Goal: Book appointment/travel/reservation

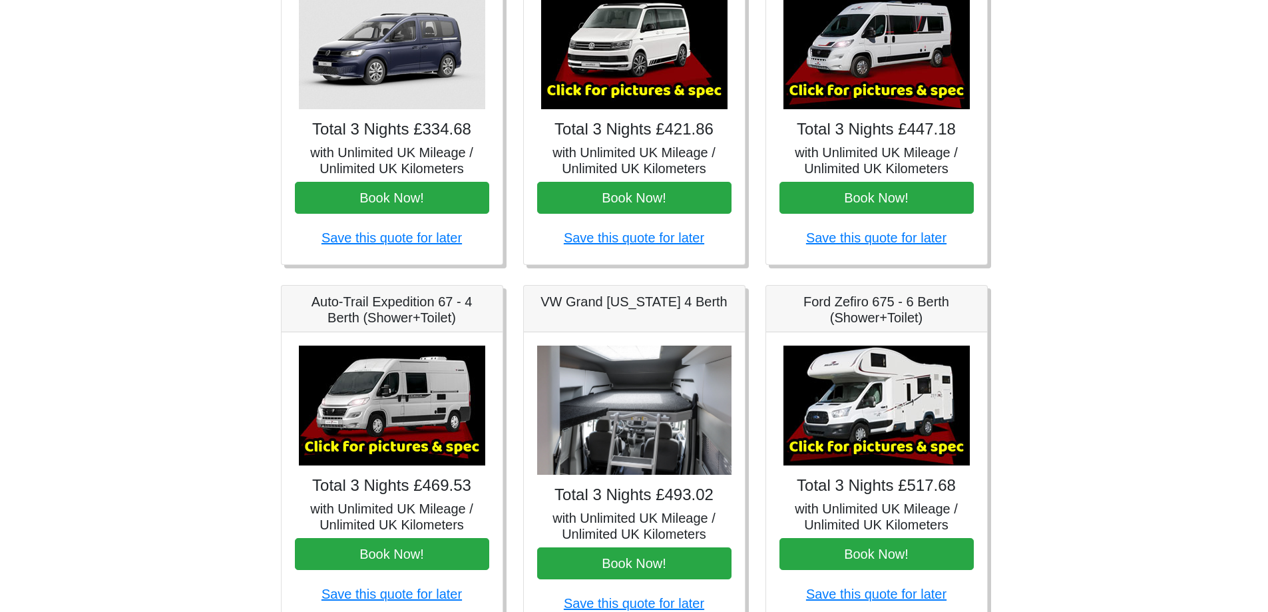
scroll to position [266, 0]
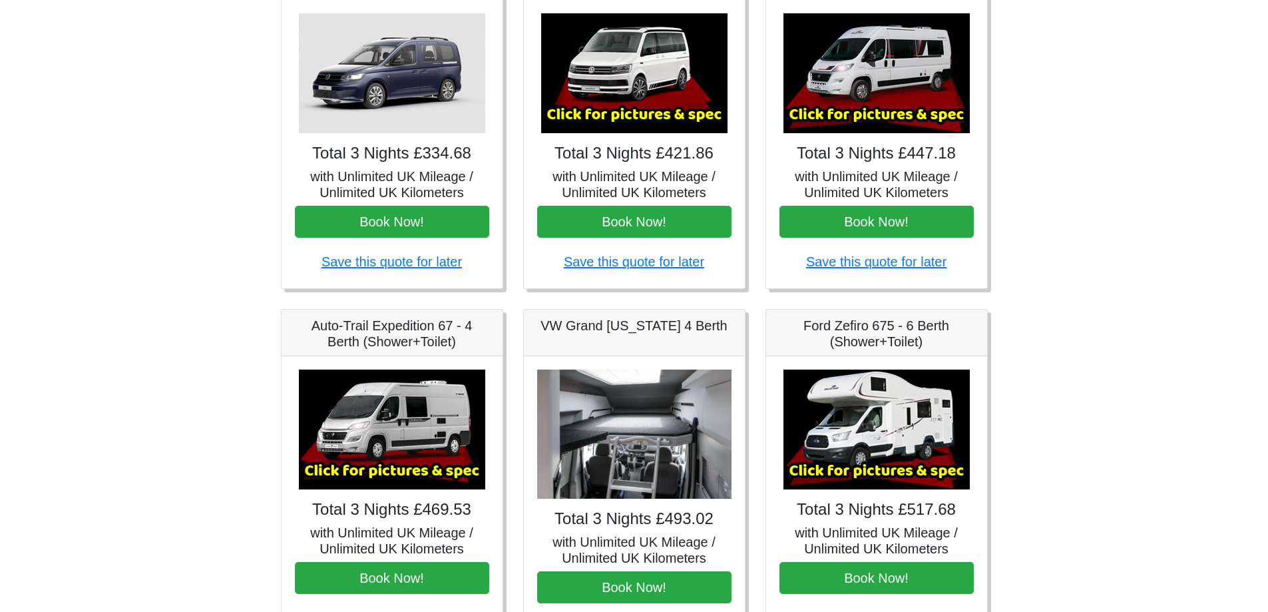
click at [862, 82] on img at bounding box center [876, 73] width 186 height 120
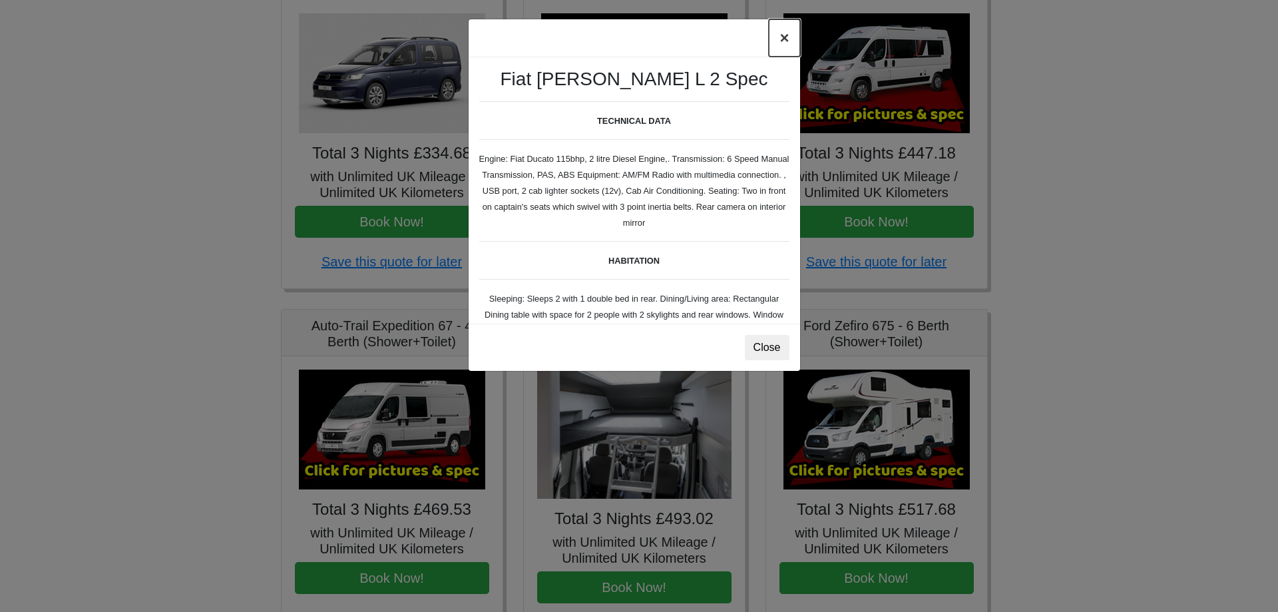
click at [786, 34] on button "×" at bounding box center [784, 37] width 31 height 37
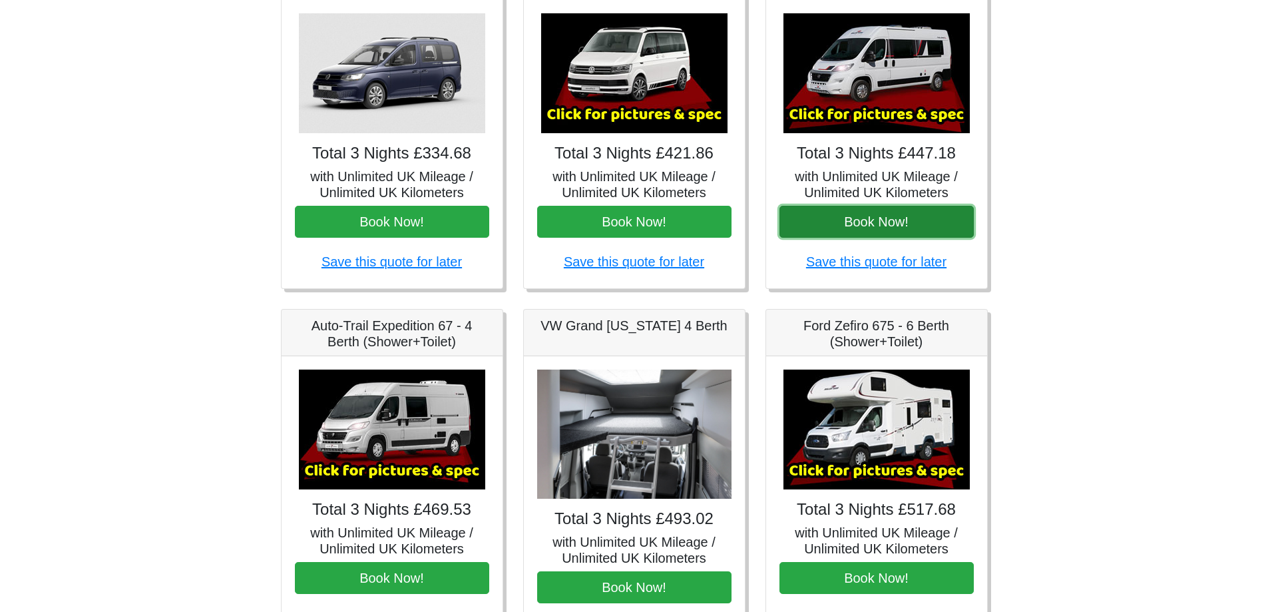
click at [883, 224] on button "Book Now!" at bounding box center [876, 222] width 194 height 32
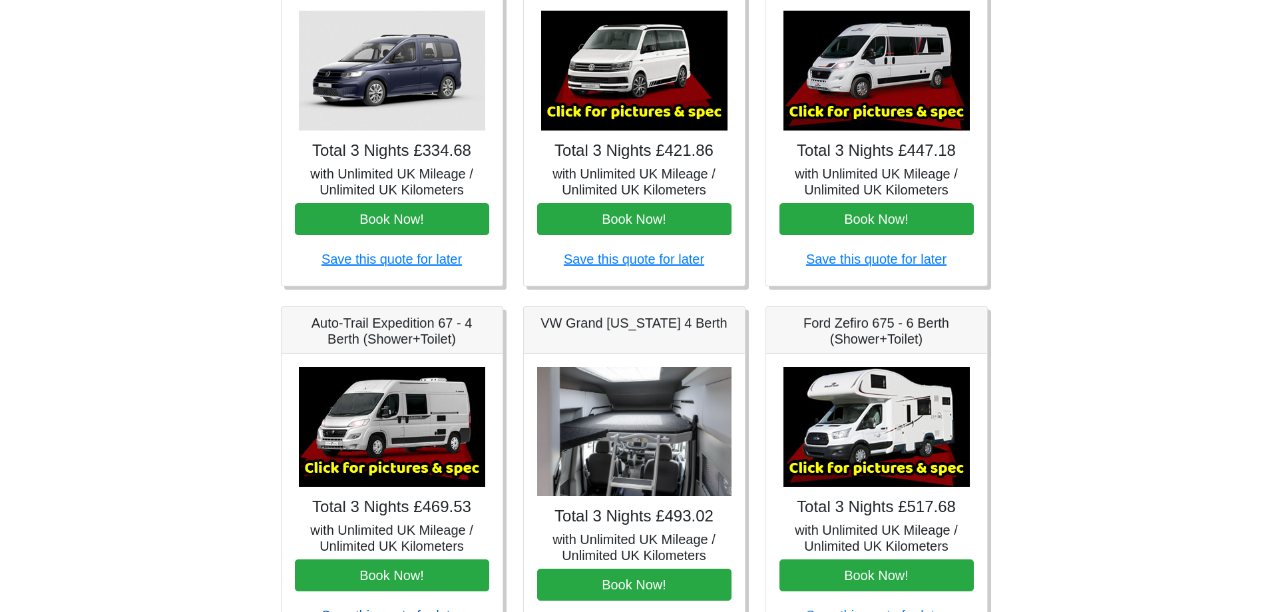
scroll to position [333, 0]
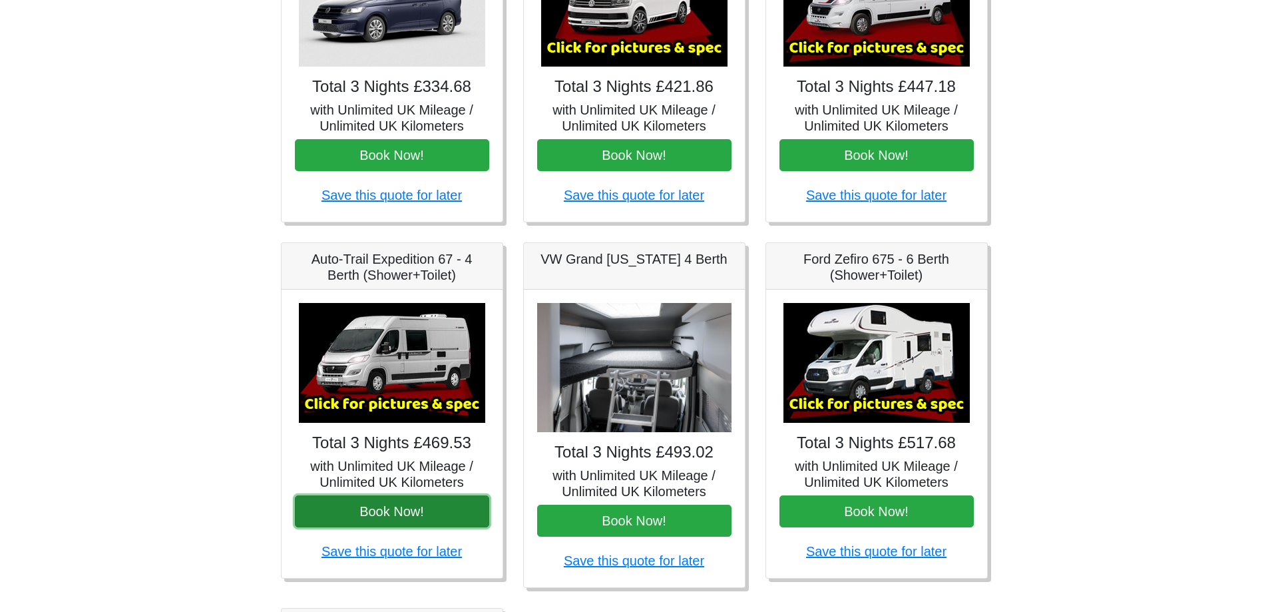
click at [394, 507] on button "Book Now!" at bounding box center [392, 511] width 194 height 32
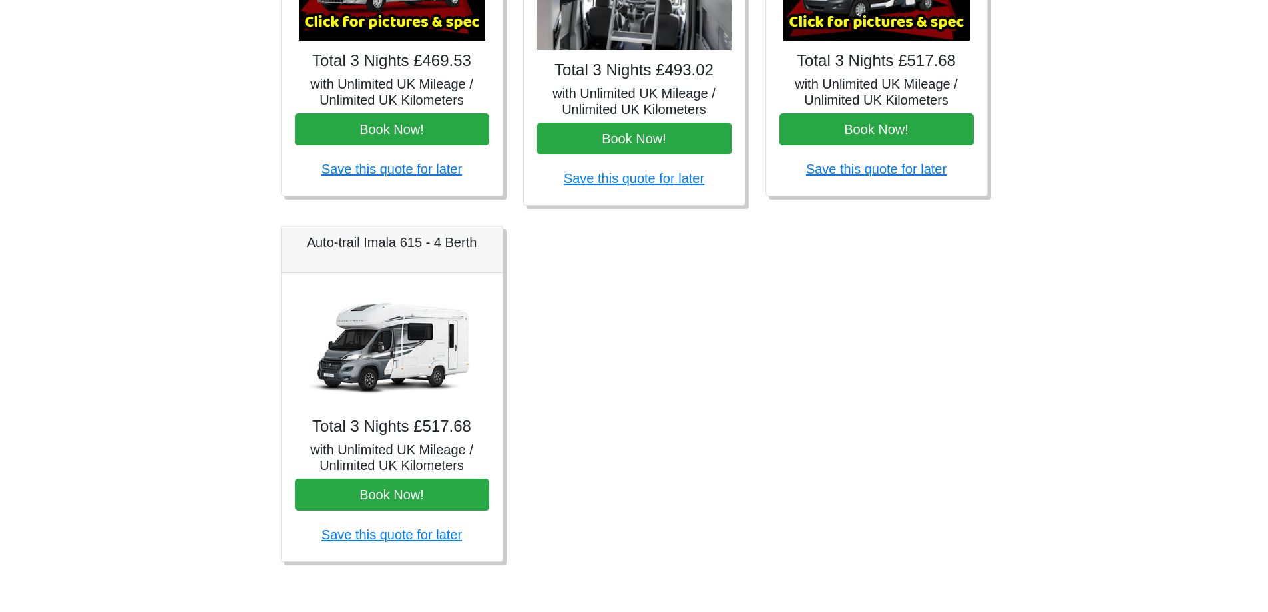
scroll to position [717, 0]
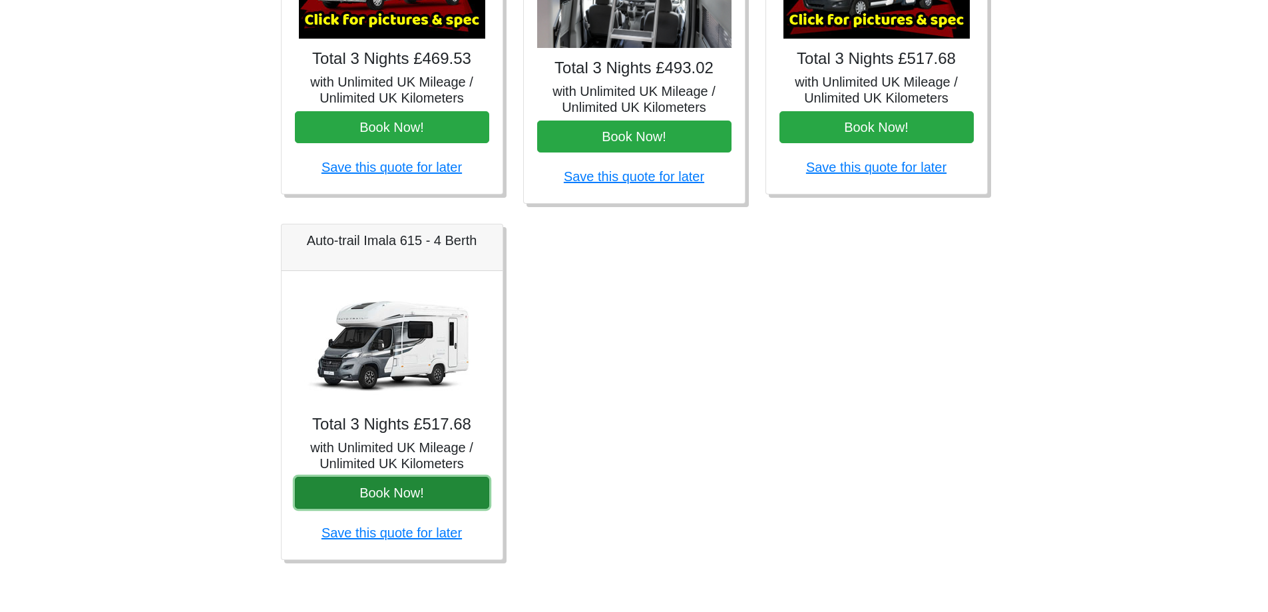
click at [433, 501] on button "Book Now!" at bounding box center [392, 493] width 194 height 32
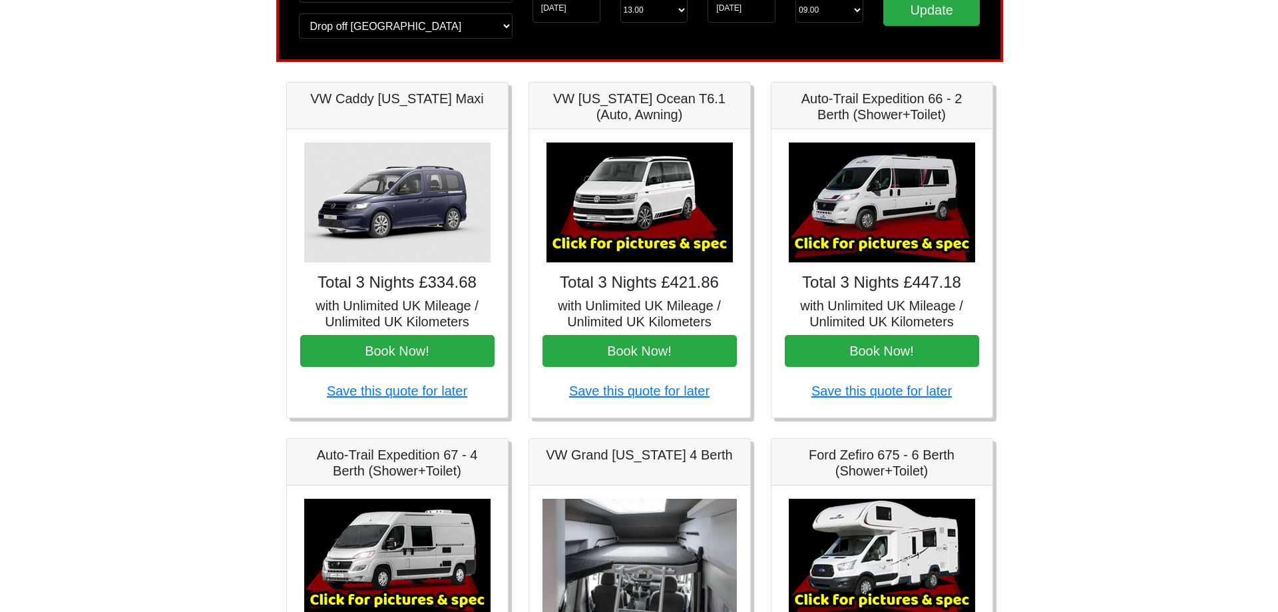
scroll to position [133, 0]
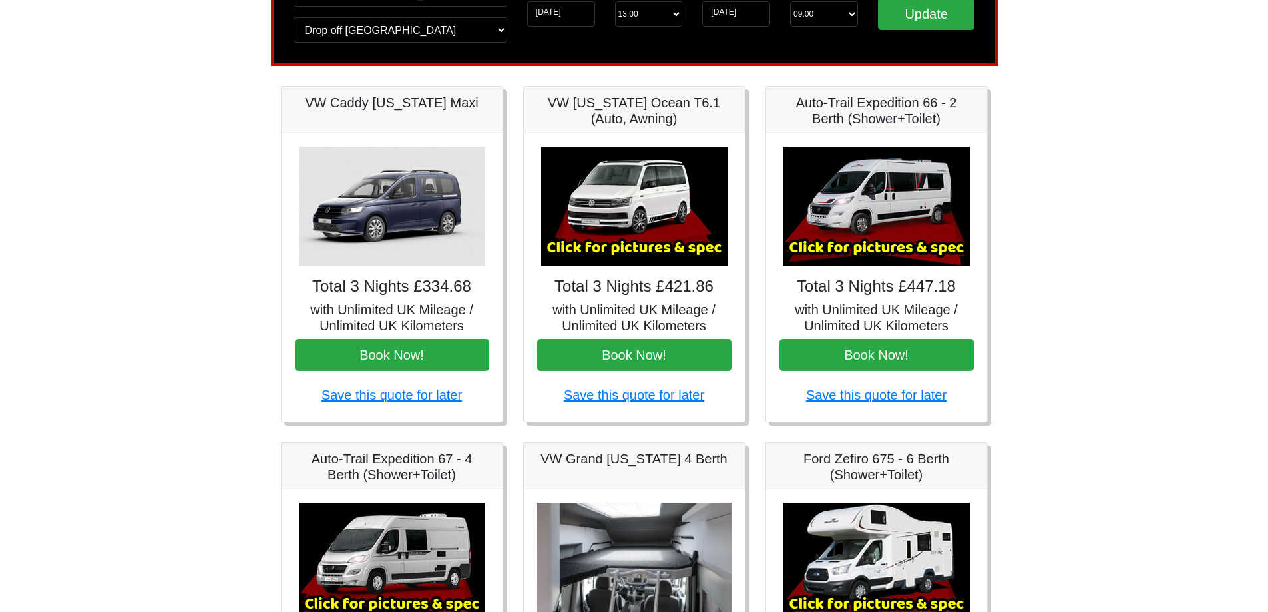
click at [879, 196] on img at bounding box center [876, 206] width 186 height 120
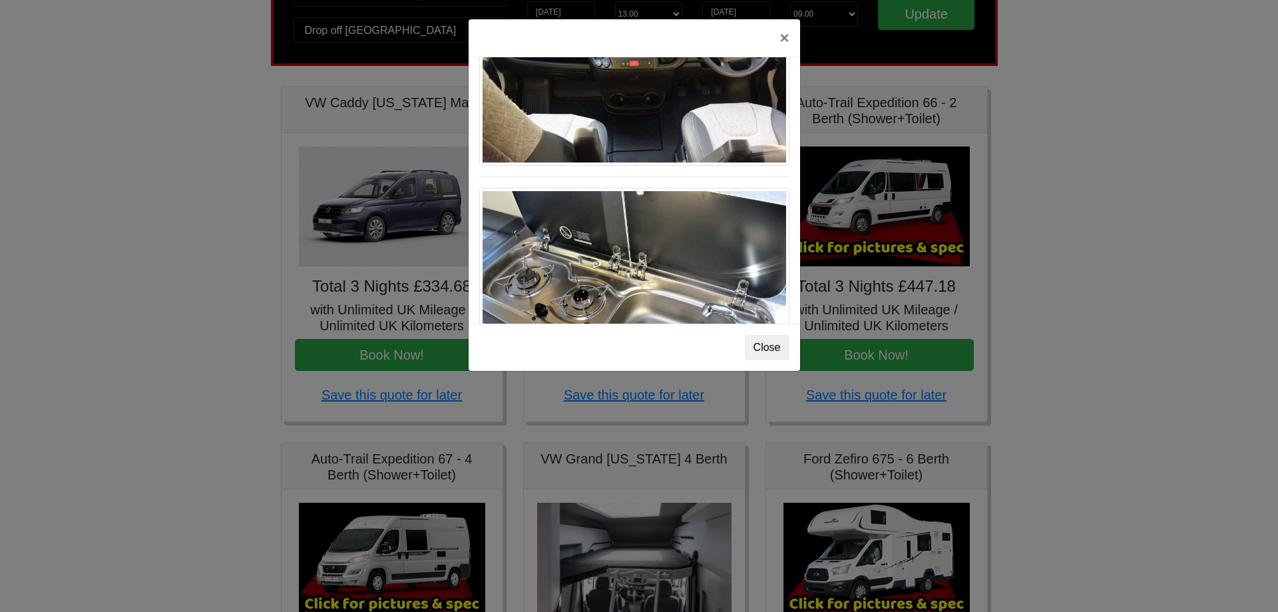
scroll to position [1384, 0]
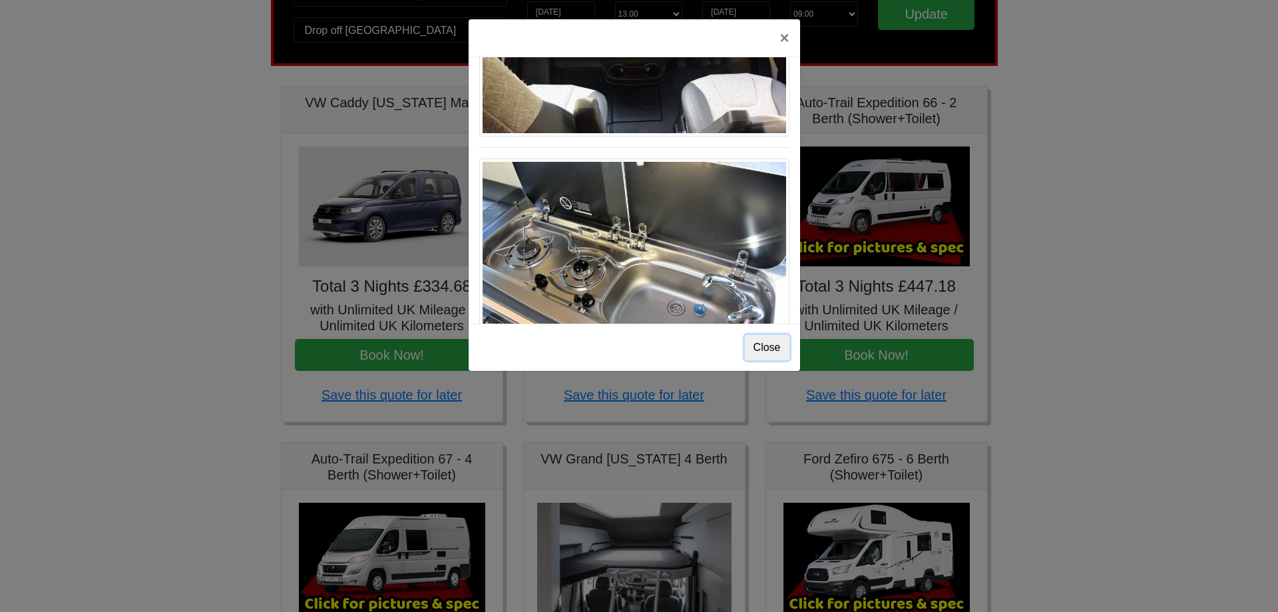
click at [775, 339] on button "Close" at bounding box center [767, 347] width 45 height 25
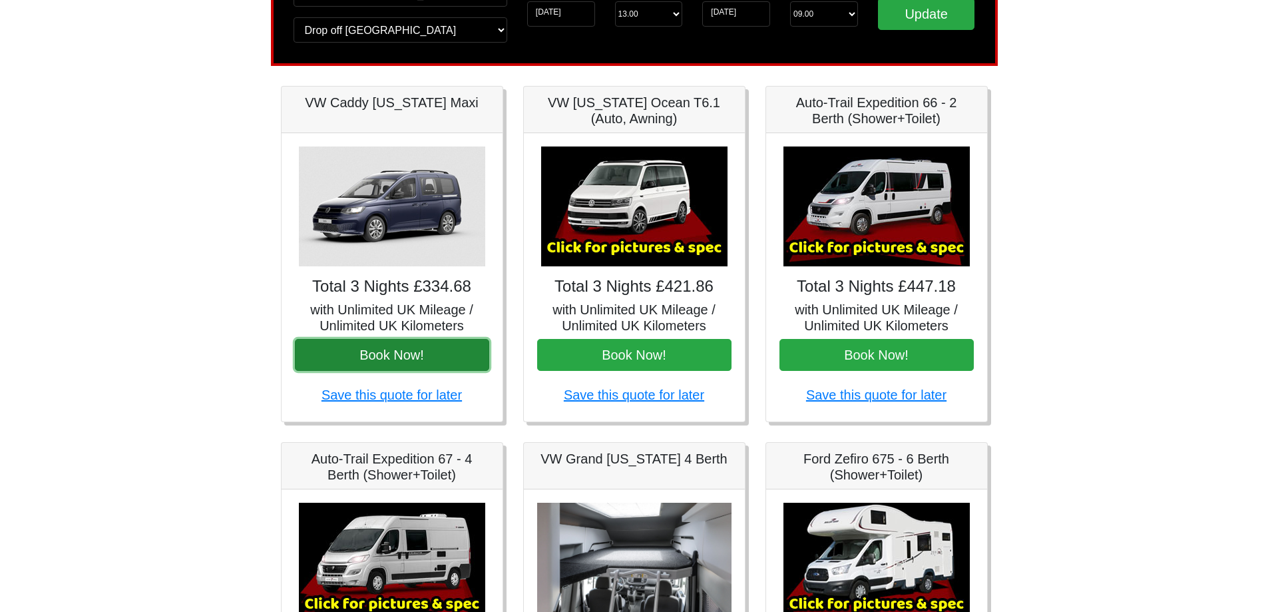
click at [422, 356] on button "Book Now!" at bounding box center [392, 355] width 194 height 32
click at [421, 219] on img at bounding box center [392, 206] width 186 height 120
click at [632, 196] on img at bounding box center [634, 206] width 186 height 120
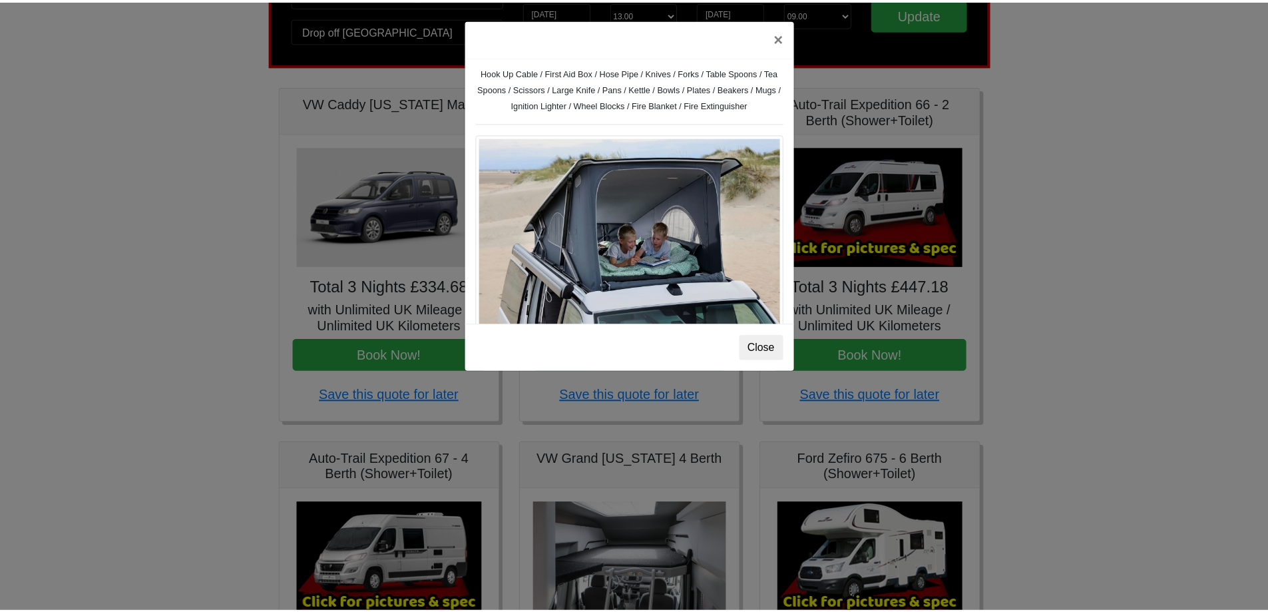
scroll to position [520, 0]
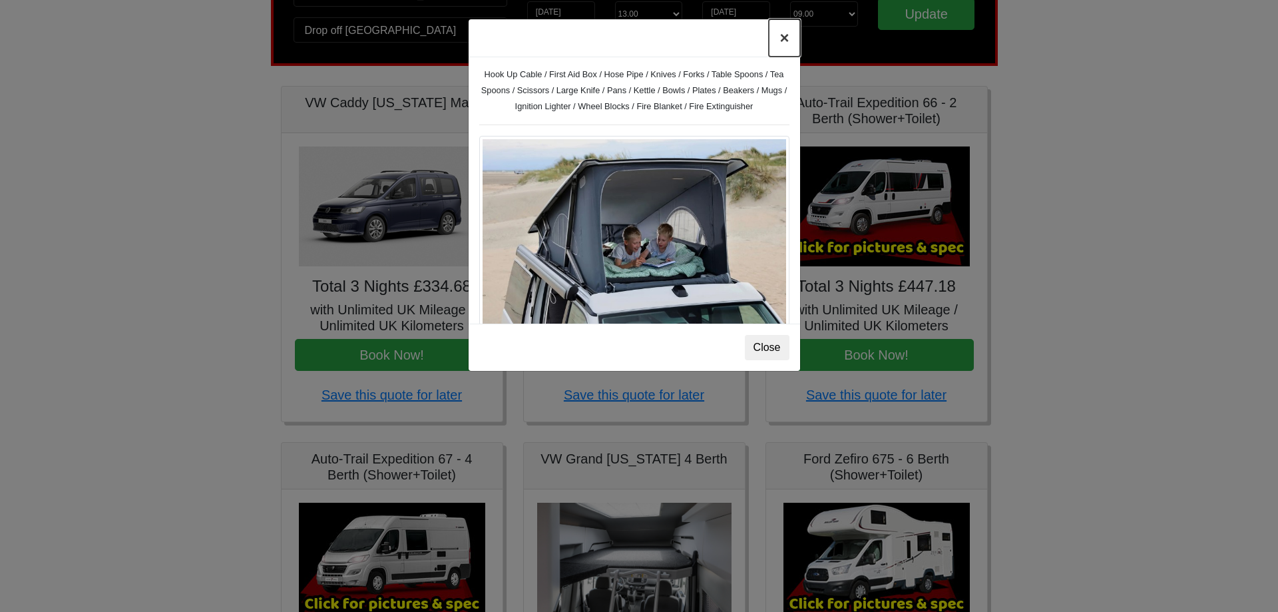
click at [777, 35] on button "×" at bounding box center [784, 37] width 31 height 37
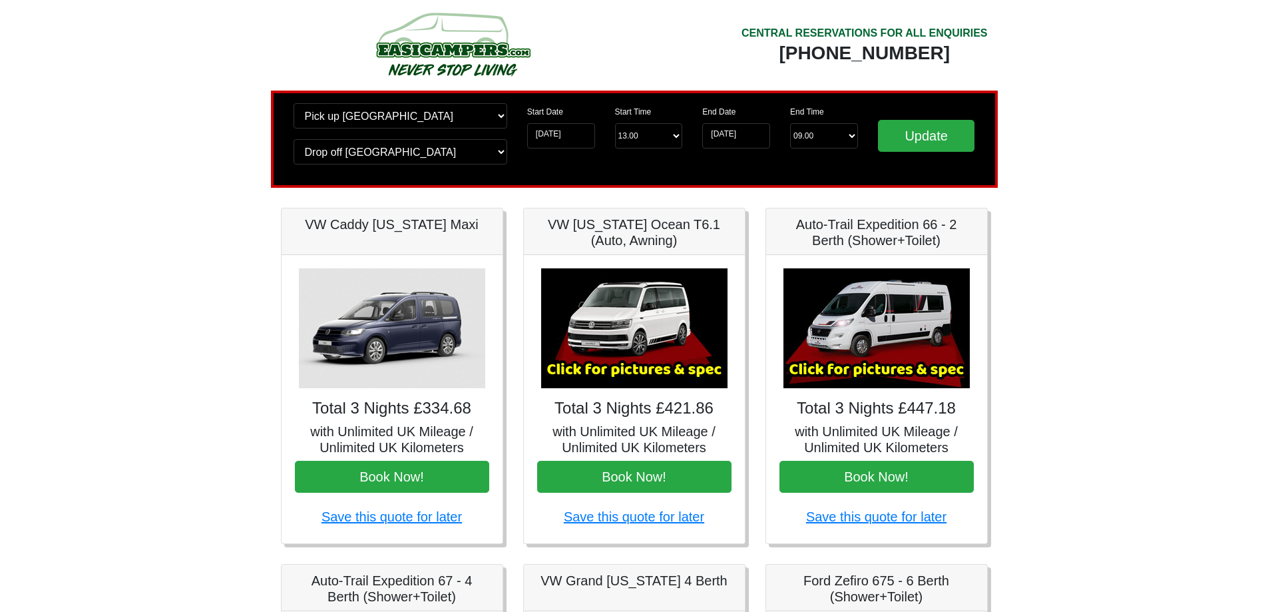
scroll to position [0, 0]
